Goal: Book appointment/travel/reservation

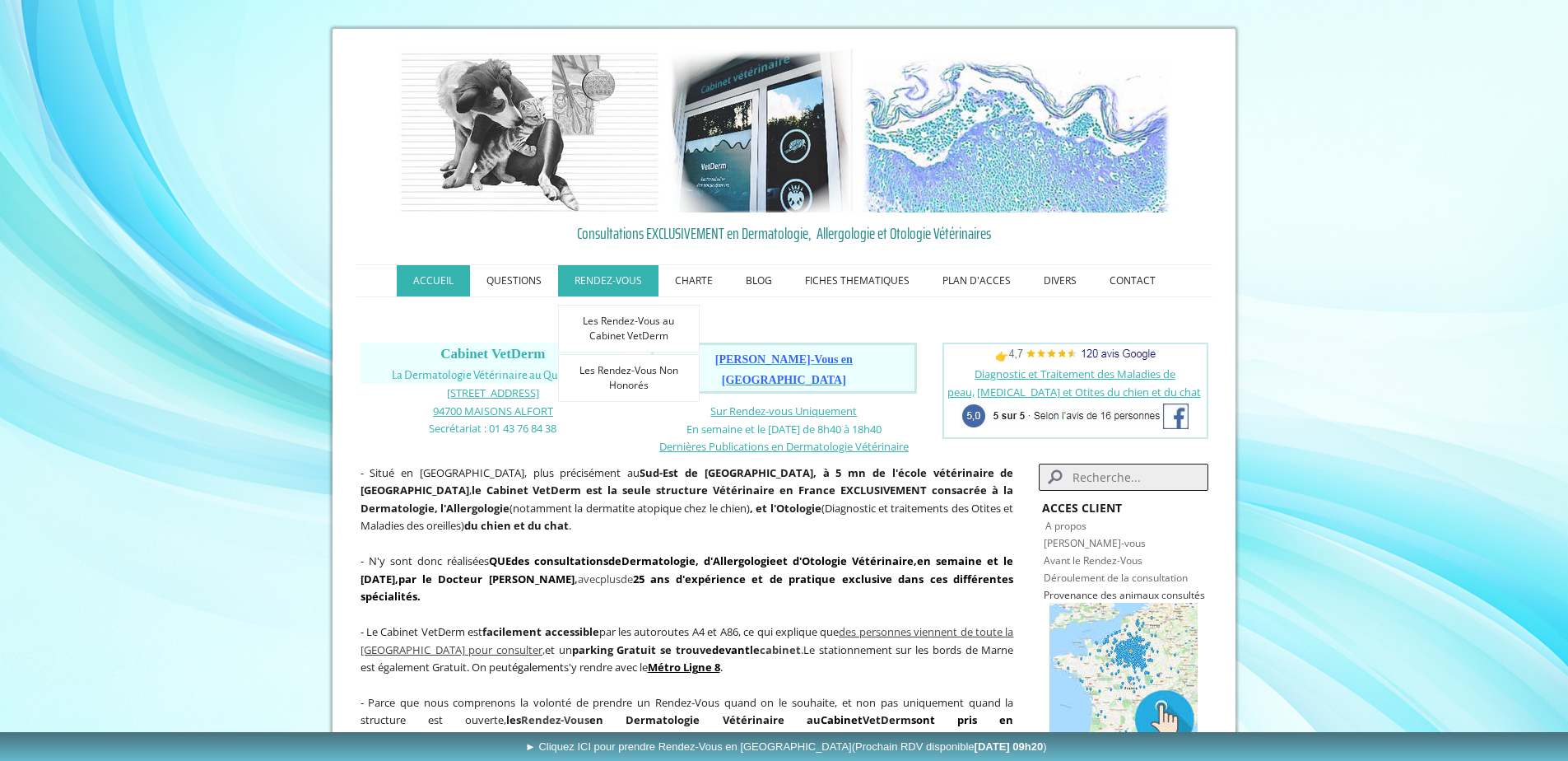
click at [629, 283] on link "RENDEZ-VOUS" at bounding box center [608, 281] width 101 height 31
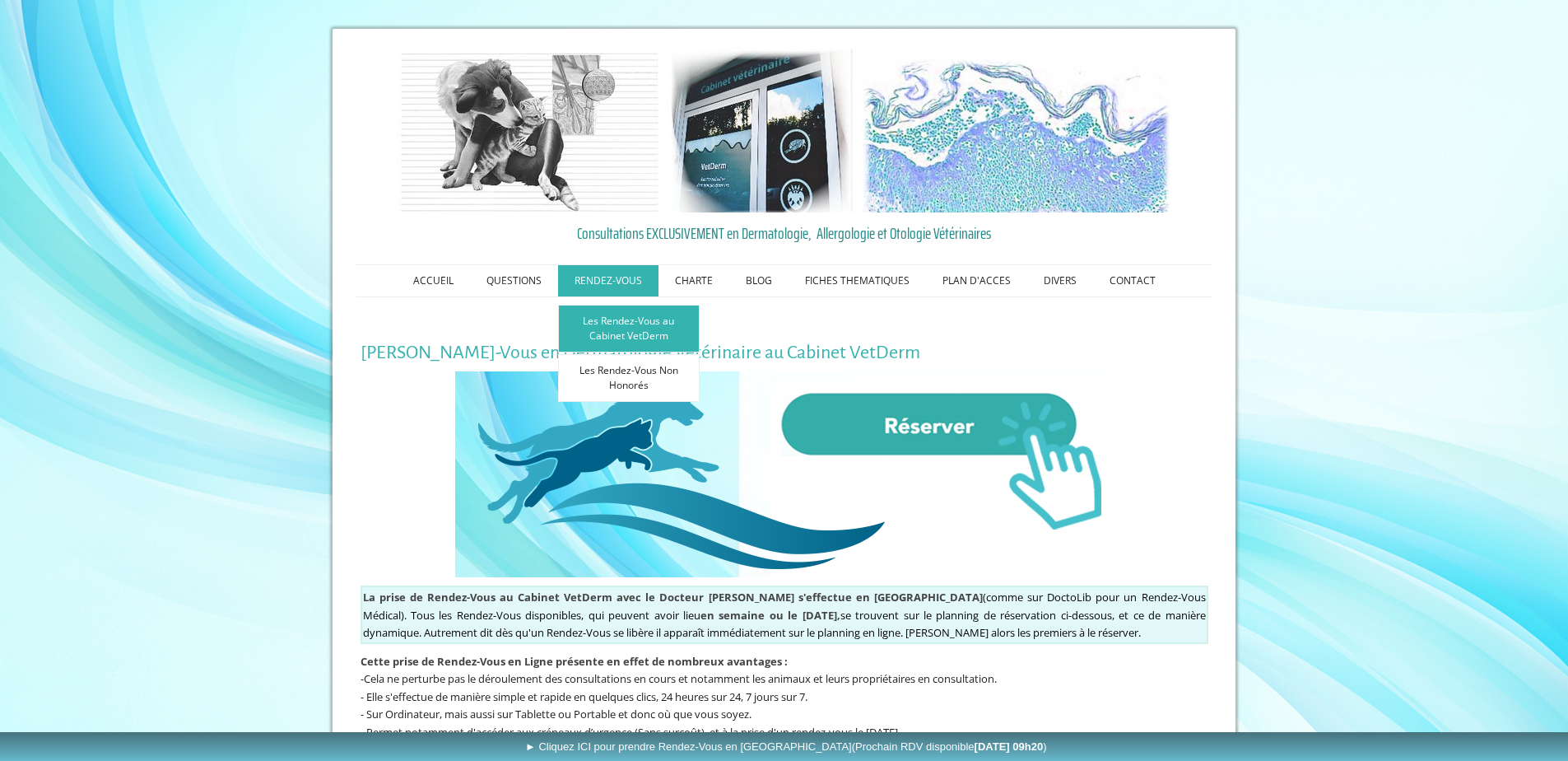
click at [614, 330] on link "Les Rendez-Vous au Cabinet VetDerm" at bounding box center [628, 328] width 141 height 48
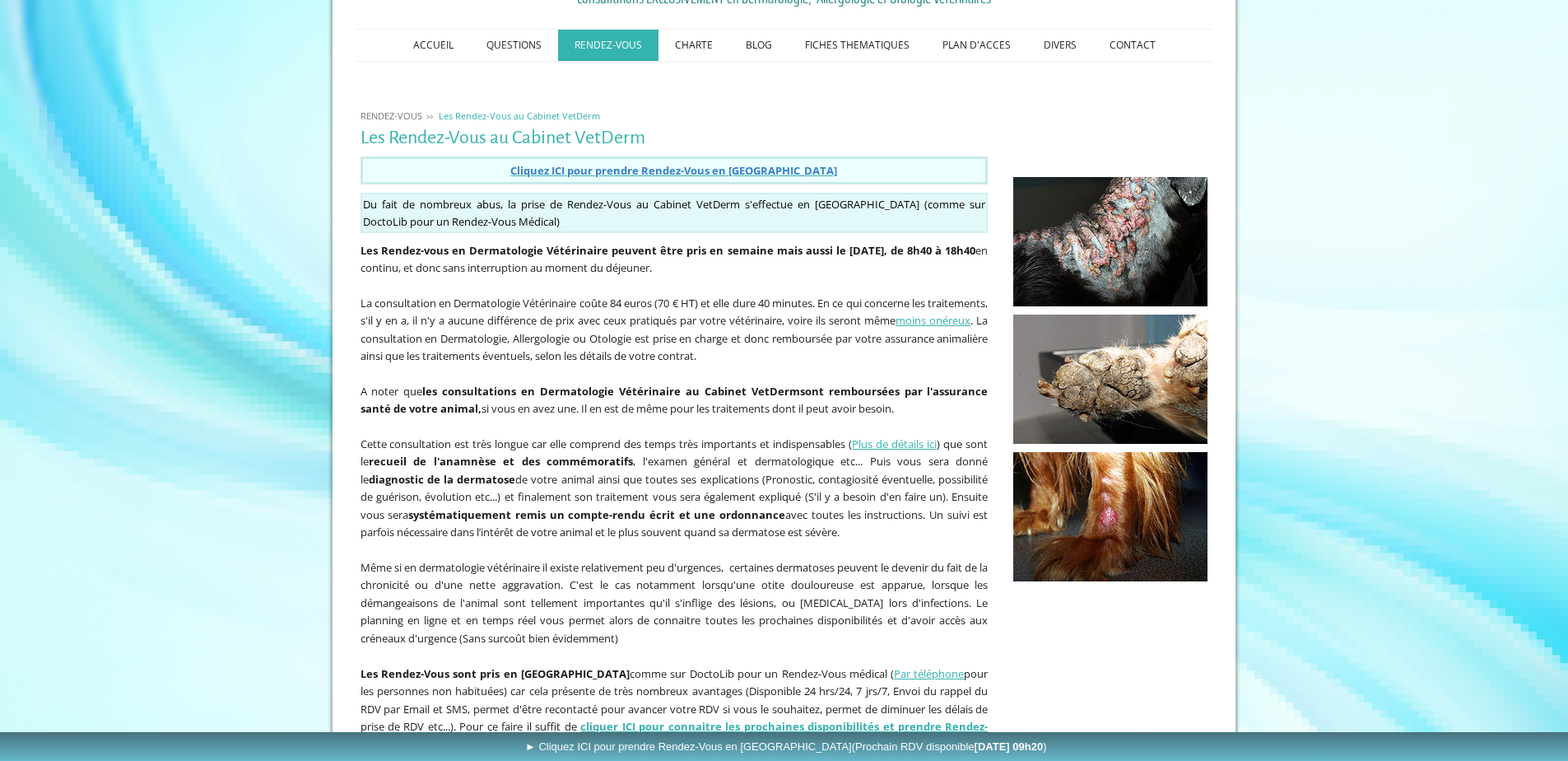
scroll to position [247, 0]
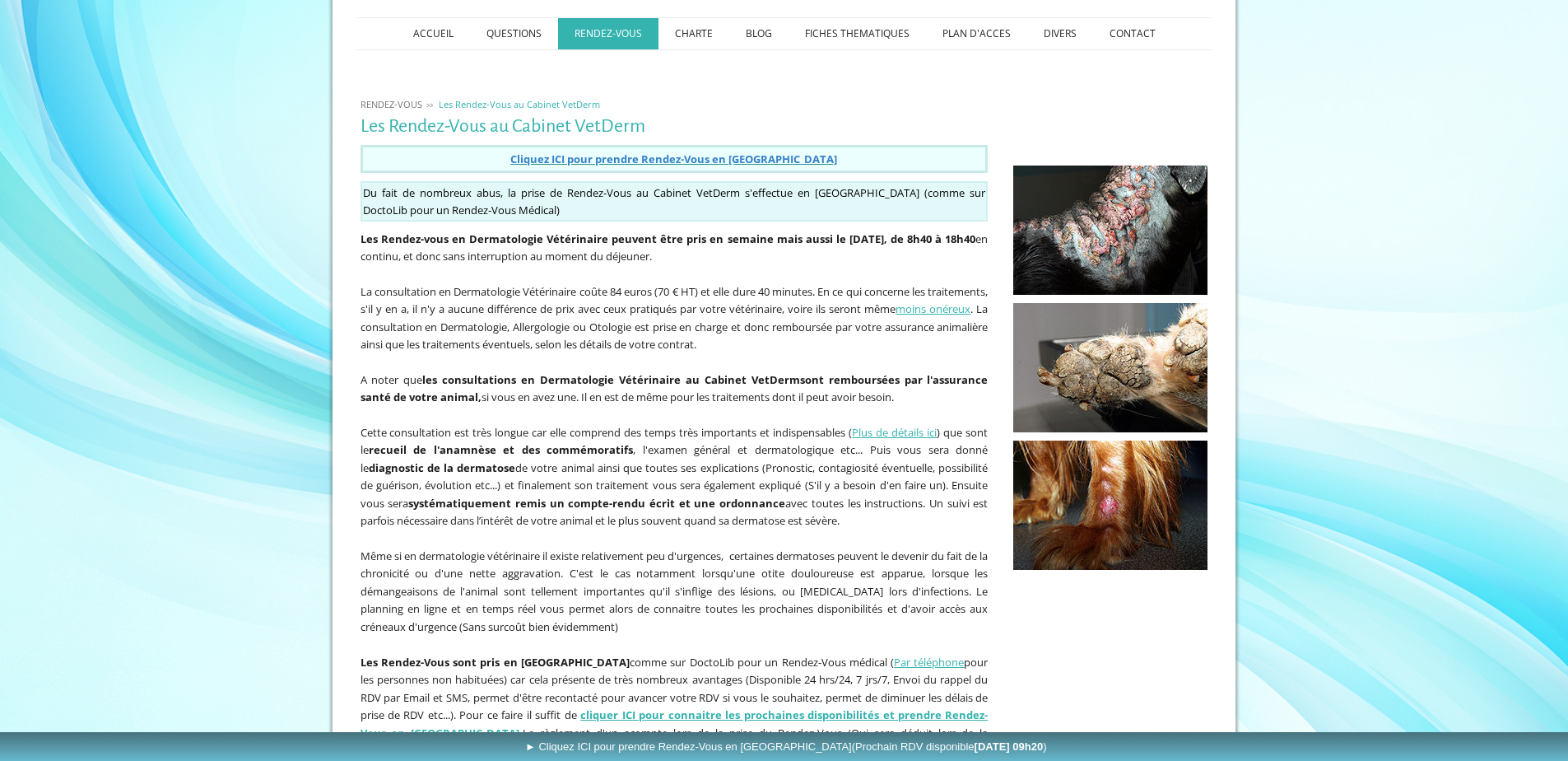
click at [714, 160] on span "Cliquez ICI pour prendre Rendez-Vous en Ligne" at bounding box center [673, 159] width 327 height 15
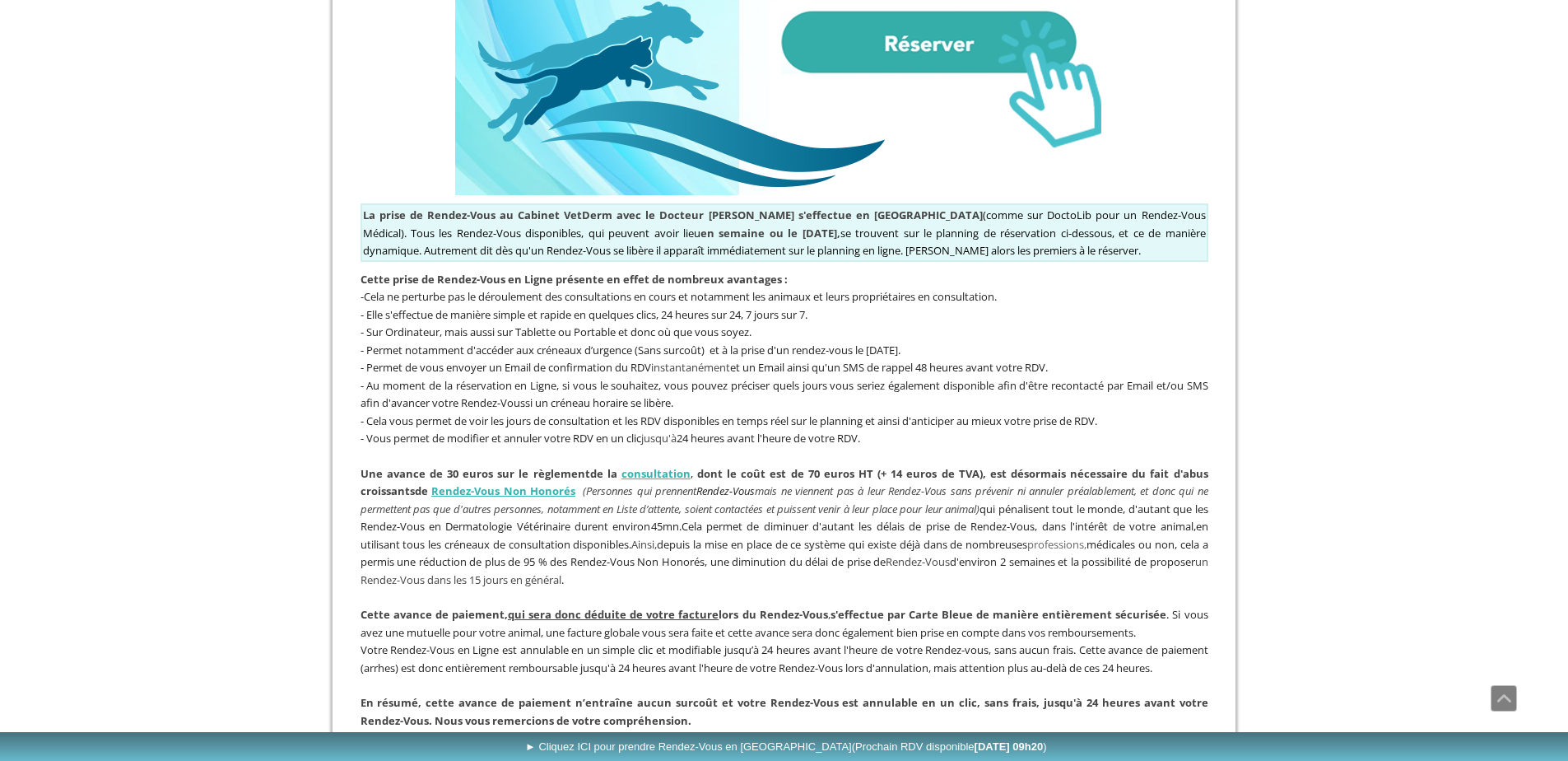
scroll to position [412, 0]
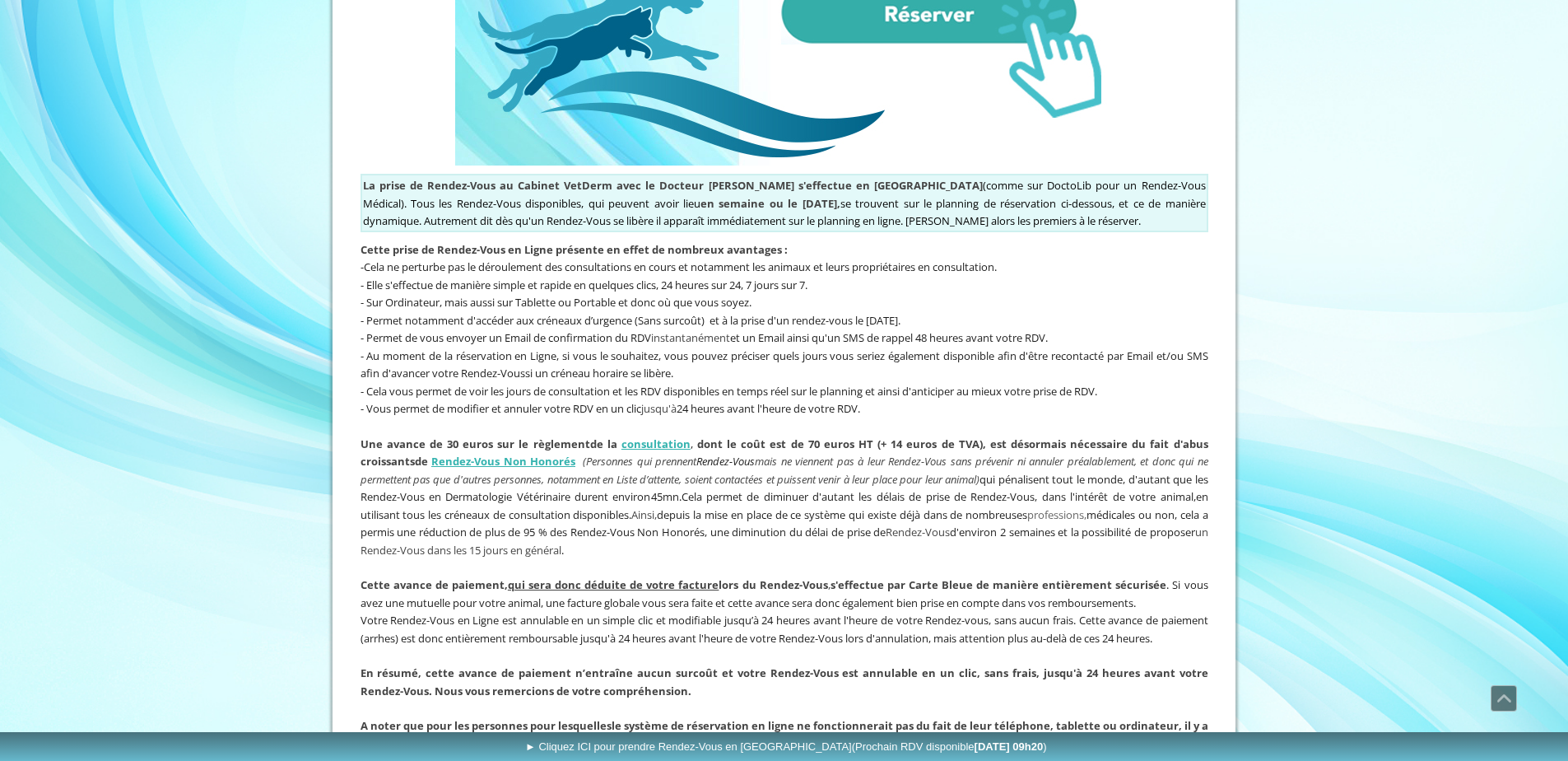
click at [918, 10] on img at bounding box center [784, 62] width 659 height 205
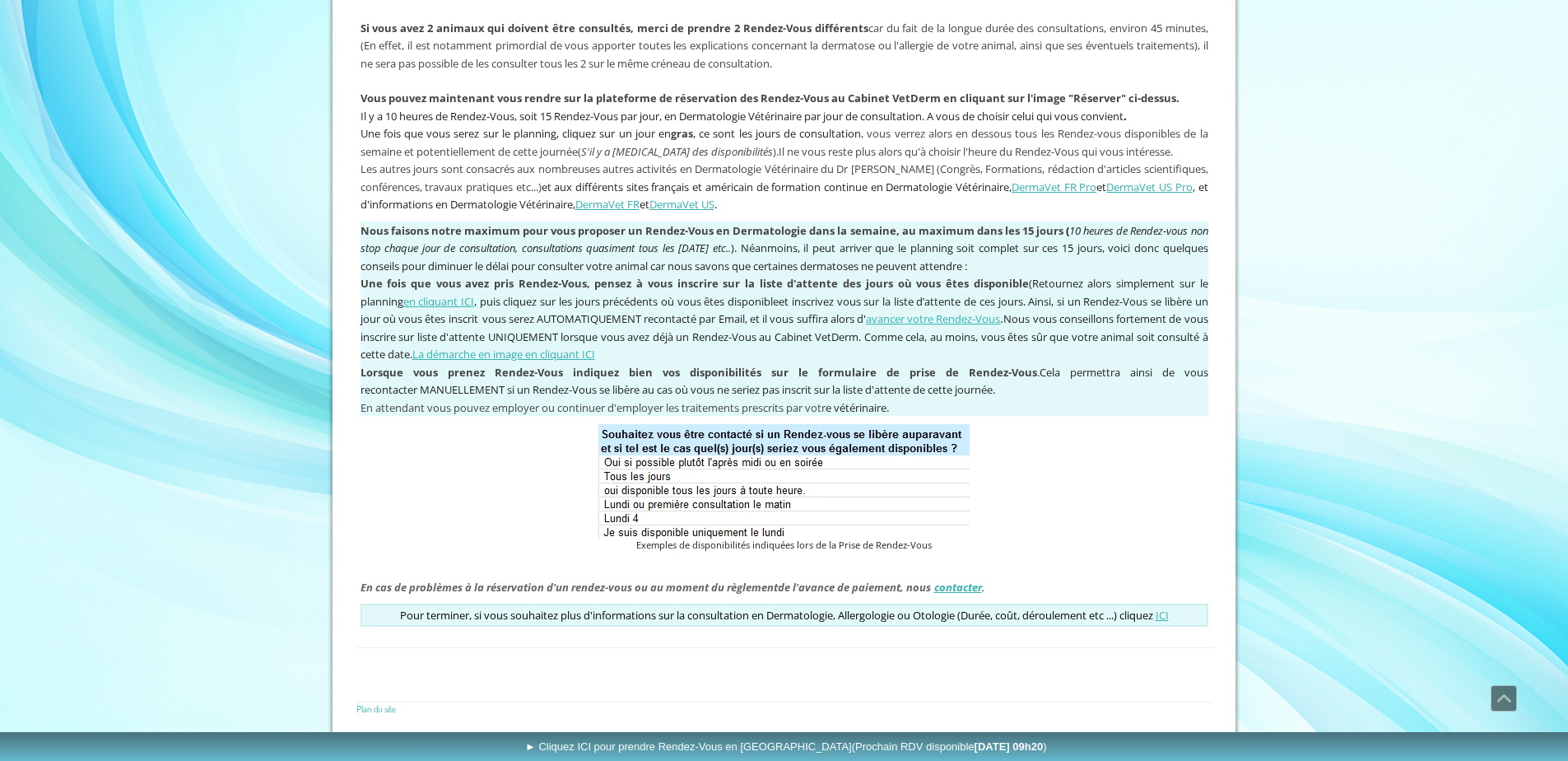
scroll to position [1251, 0]
